Goal: Information Seeking & Learning: Learn about a topic

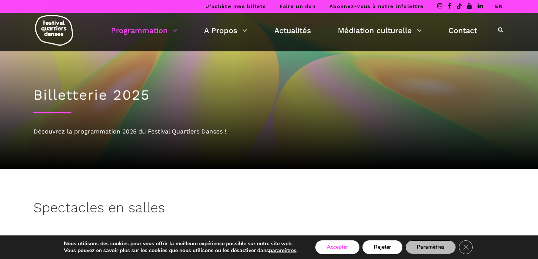
click at [338, 245] on button "Accepter" at bounding box center [337, 247] width 44 height 14
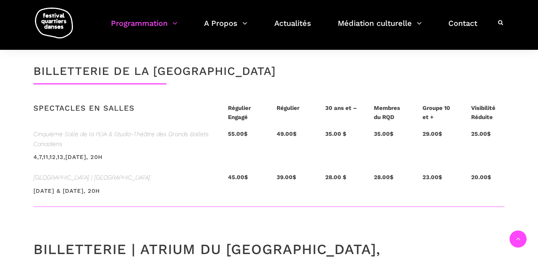
scroll to position [1588, 0]
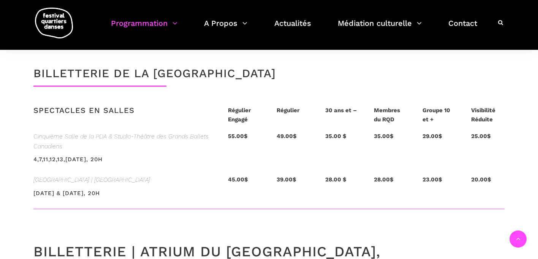
click at [103, 156] on h3 "4,7,11,12,13,[DATE], 20h" at bounding box center [67, 165] width 69 height 19
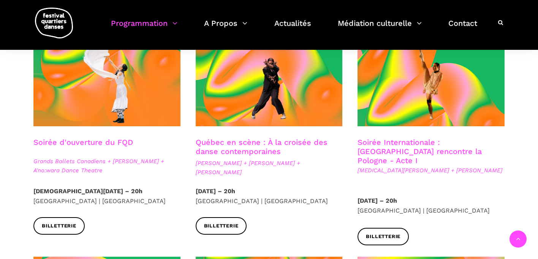
scroll to position [17, 0]
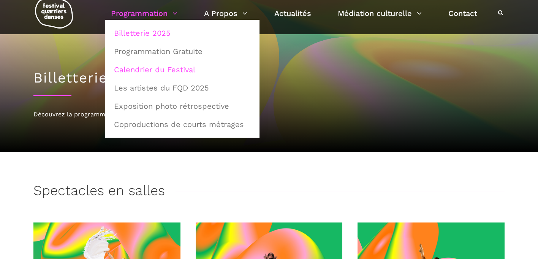
click at [166, 66] on link "Calendrier du Festival" at bounding box center [182, 69] width 146 height 17
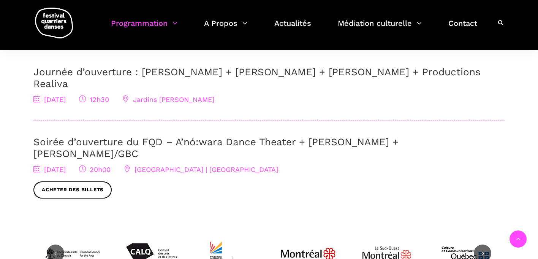
scroll to position [259, 0]
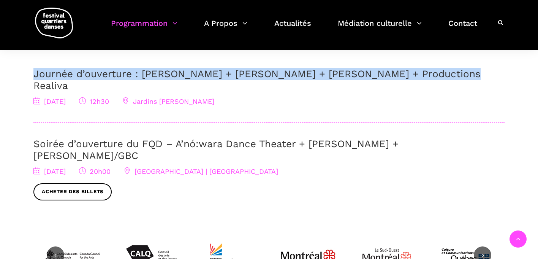
click at [58, 79] on h3 "Journée d’ouverture : Jake Poloz + Lamont + Morgane Guillou + Productions Reali…" at bounding box center [268, 80] width 471 height 24
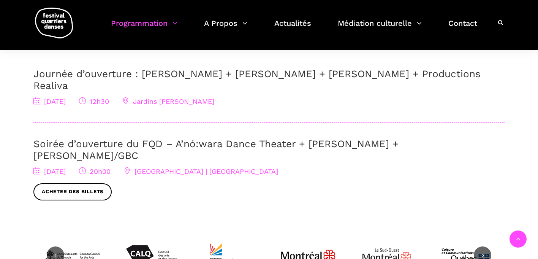
click at [57, 97] on span "4 septembre 2025" at bounding box center [49, 101] width 32 height 8
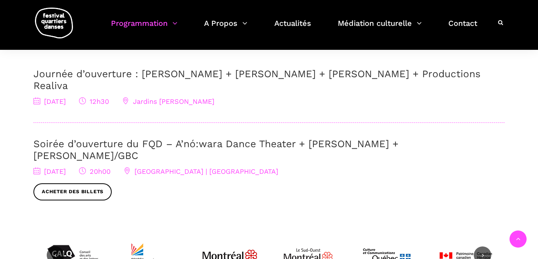
click at [62, 80] on div "Journée d’ouverture : Jake Poloz + Lamont + Morgane Guillou + Productions Reali…" at bounding box center [268, 87] width 471 height 39
click at [303, 80] on div "Journée d’ouverture : Jake Poloz + Lamont + Morgane Guillou + Productions Reali…" at bounding box center [268, 87] width 471 height 39
click at [212, 77] on link "Journée d’ouverture : Jake Poloz + Lamont + Morgane Guillou + Productions Reali…" at bounding box center [256, 79] width 447 height 23
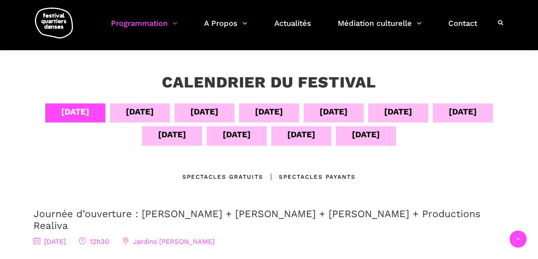
scroll to position [117, 0]
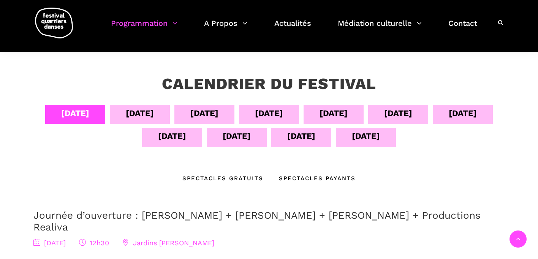
click at [318, 114] on div "08 sept" at bounding box center [334, 114] width 60 height 19
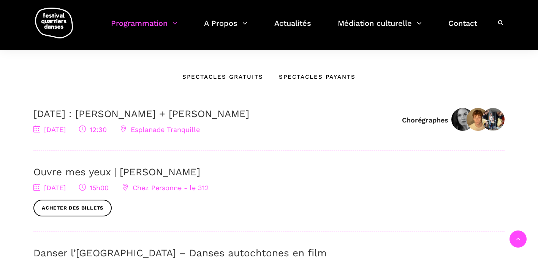
scroll to position [262, 0]
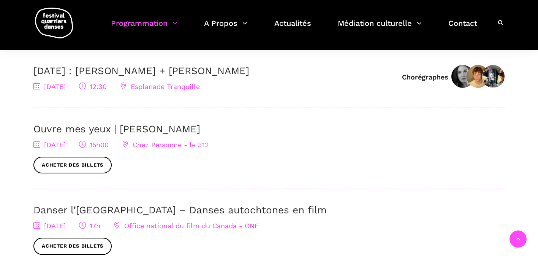
click at [80, 80] on div "8 septembre : Linus Jansner + Rebecca Margolick 8 septembre 2025 12:30 Esplanad…" at bounding box center [213, 78] width 361 height 27
click at [270, 84] on div "8 septembre 2025 12:30 Esplanade Tranquille" at bounding box center [213, 86] width 361 height 11
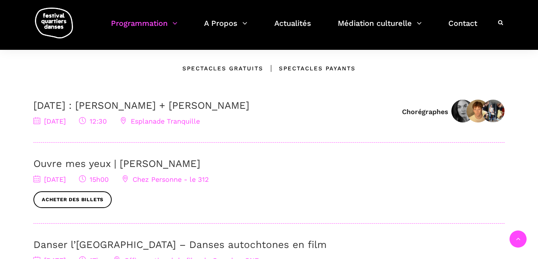
scroll to position [211, 0]
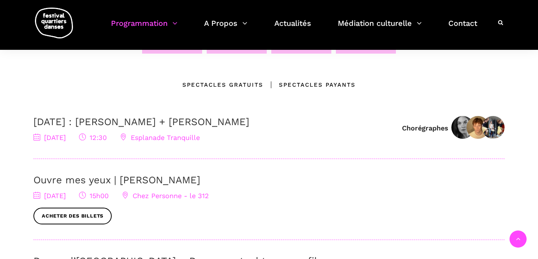
click at [249, 124] on link "8 septembre : Linus Jansner + Rebecca Margolick" at bounding box center [141, 121] width 216 height 11
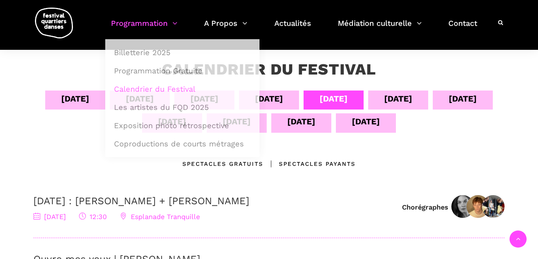
scroll to position [130, 0]
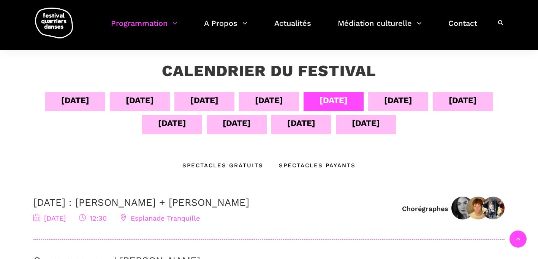
click at [156, 124] on div "11 sept" at bounding box center [172, 124] width 60 height 19
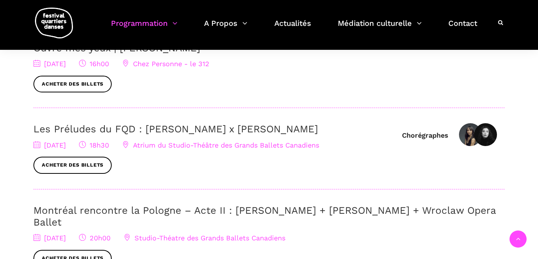
scroll to position [285, 0]
click at [66, 130] on link "Les Préludes du FQD : [PERSON_NAME] x [PERSON_NAME]" at bounding box center [175, 128] width 285 height 11
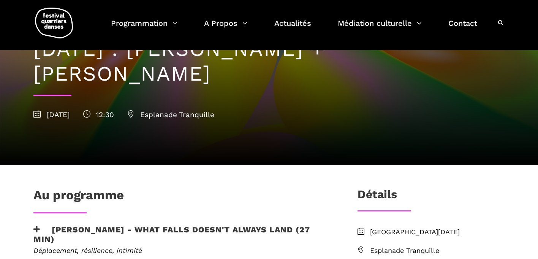
scroll to position [61, 0]
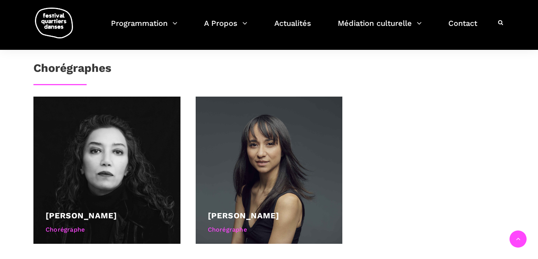
scroll to position [455, 0]
